Goal: Task Accomplishment & Management: Manage account settings

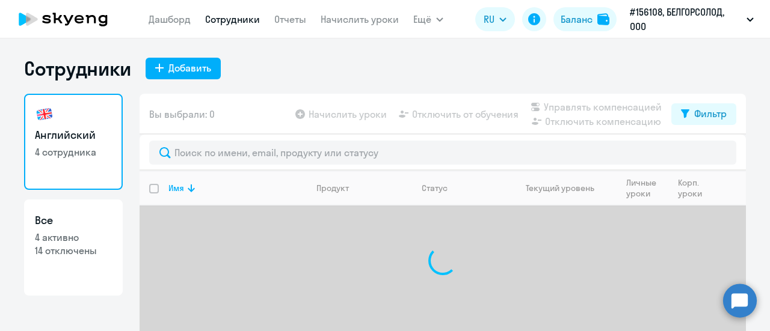
select select "30"
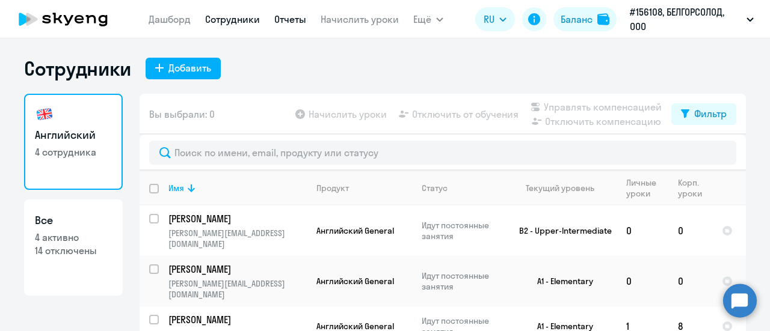
click at [293, 16] on link "Отчеты" at bounding box center [290, 19] width 32 height 12
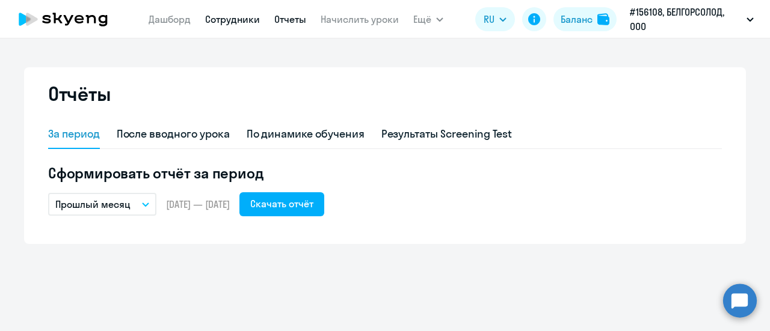
click at [244, 21] on link "Сотрудники" at bounding box center [232, 19] width 55 height 12
select select "30"
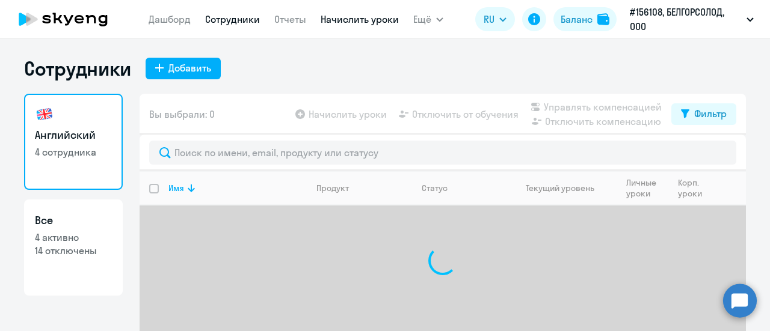
click at [349, 19] on link "Начислить уроки" at bounding box center [360, 19] width 78 height 12
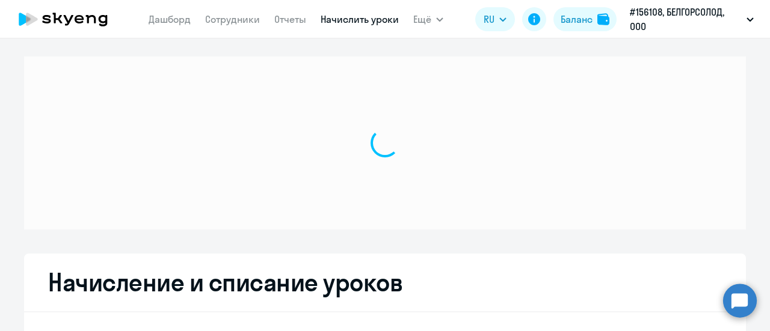
select select "10"
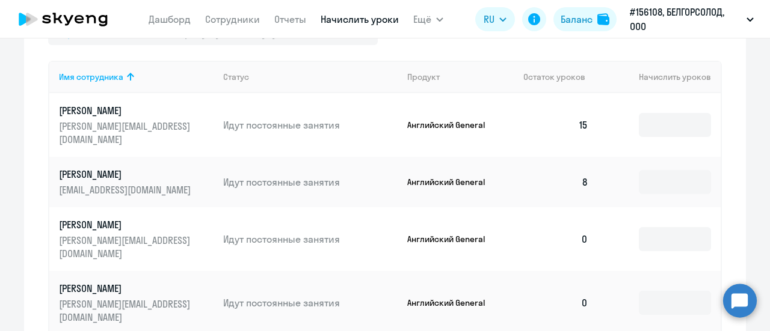
scroll to position [421, 0]
click at [656, 118] on input at bounding box center [675, 124] width 72 height 24
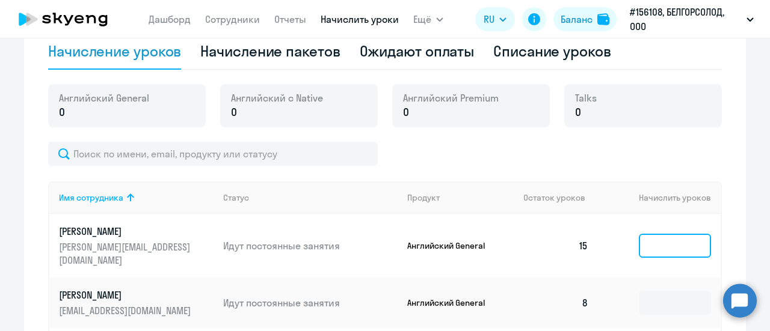
scroll to position [180, 0]
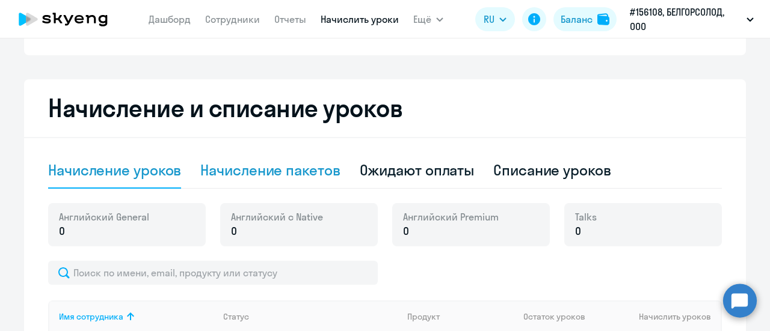
click at [307, 169] on div "Начисление пакетов" at bounding box center [270, 170] width 140 height 19
select select "10"
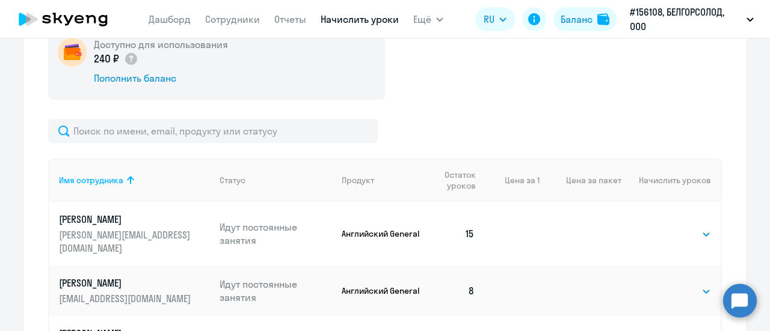
scroll to position [421, 0]
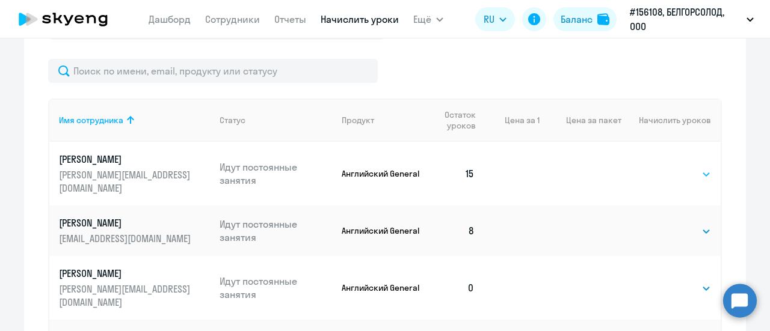
click at [699, 167] on select "Выбрать 4 8 16 32 64 96 128" at bounding box center [686, 174] width 49 height 14
select select "32"
click at [662, 167] on select "Выбрать 4 8 16 32 64 96 128" at bounding box center [686, 174] width 49 height 14
